Goal: Task Accomplishment & Management: Manage account settings

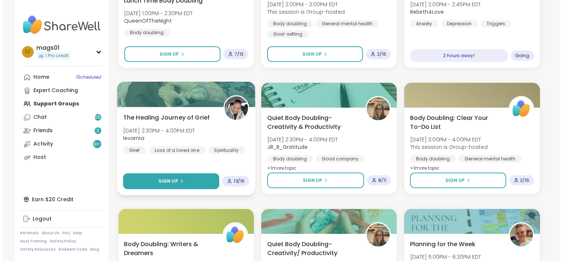
scroll to position [630, 0]
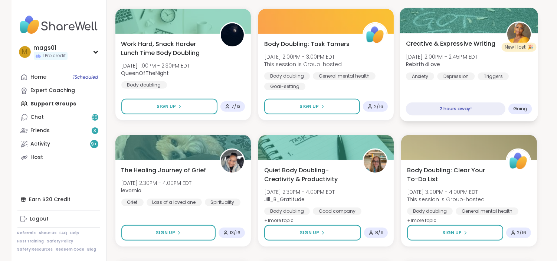
click at [471, 105] on div "2 hours away!" at bounding box center [456, 108] width 100 height 13
click at [510, 83] on div "Creative & Expressive Writing Sat, Oct 11 | 2:00PM - 2:45PM EDT Rebirth4Love An…" at bounding box center [469, 77] width 138 height 88
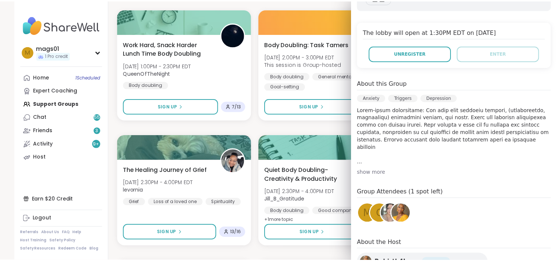
scroll to position [151, 0]
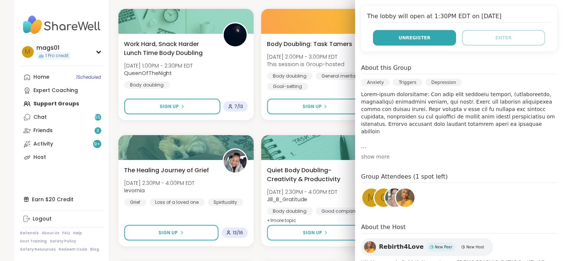
click at [414, 41] on span "Unregister" at bounding box center [414, 37] width 32 height 7
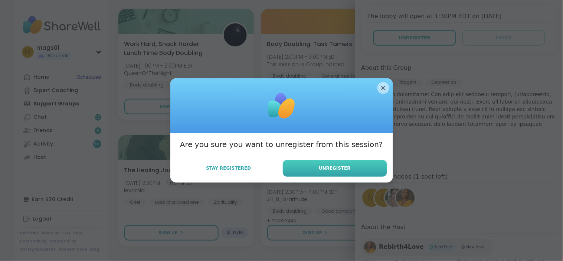
click at [333, 168] on span "Unregister" at bounding box center [335, 168] width 32 height 7
